Goal: Browse casually

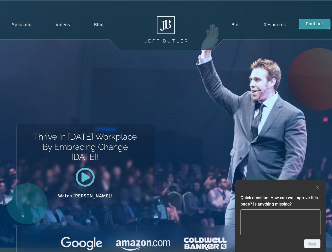
click at [166, 126] on div "Thrive in [DATE] Workplace By Embracing Change [DATE]! Watch [PERSON_NAME]!" at bounding box center [166, 124] width 332 height 247
click at [281, 188] on div at bounding box center [281, 188] width 80 height 6
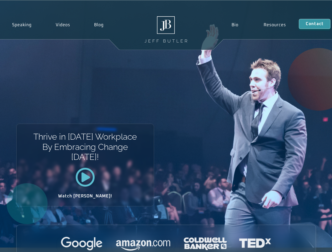
click at [312, 244] on div at bounding box center [166, 244] width 299 height 14
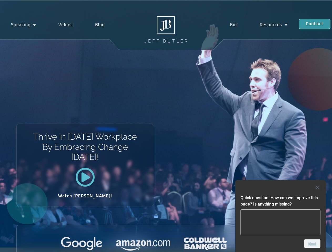
click at [166, 126] on div "Thrive in [DATE] Workplace By Embracing Change [DATE]! Watch [PERSON_NAME]!" at bounding box center [166, 124] width 332 height 247
click at [281, 188] on div at bounding box center [281, 188] width 80 height 6
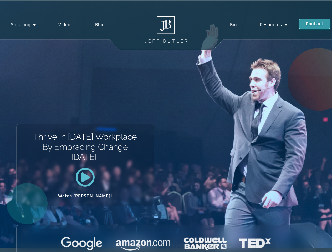
click at [312, 244] on div at bounding box center [166, 244] width 299 height 14
